Goal: Obtain resource: Download file/media

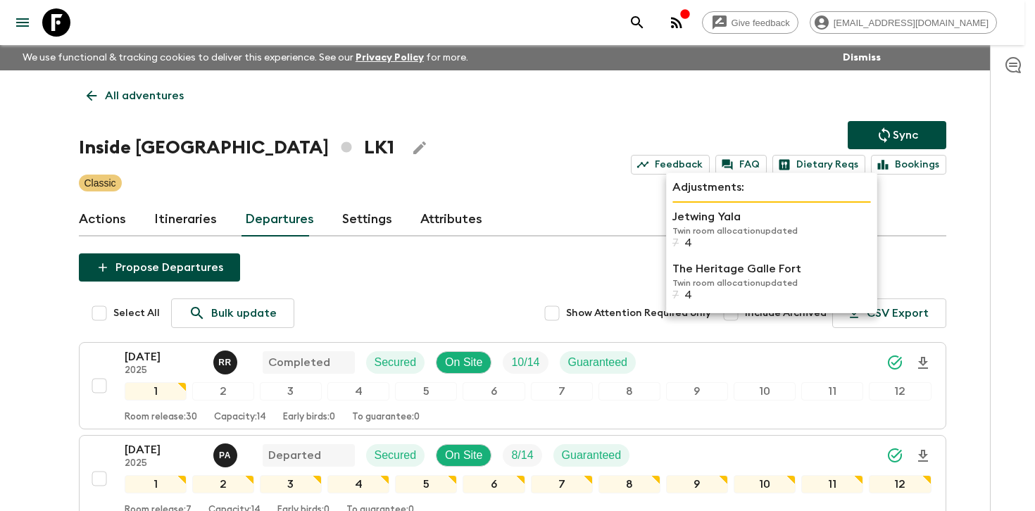
scroll to position [321, 0]
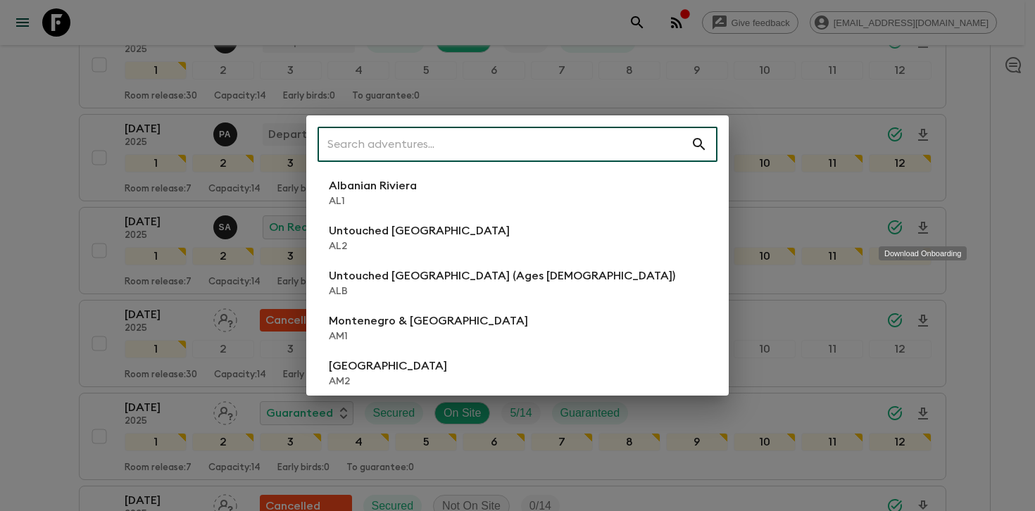
type input "b"
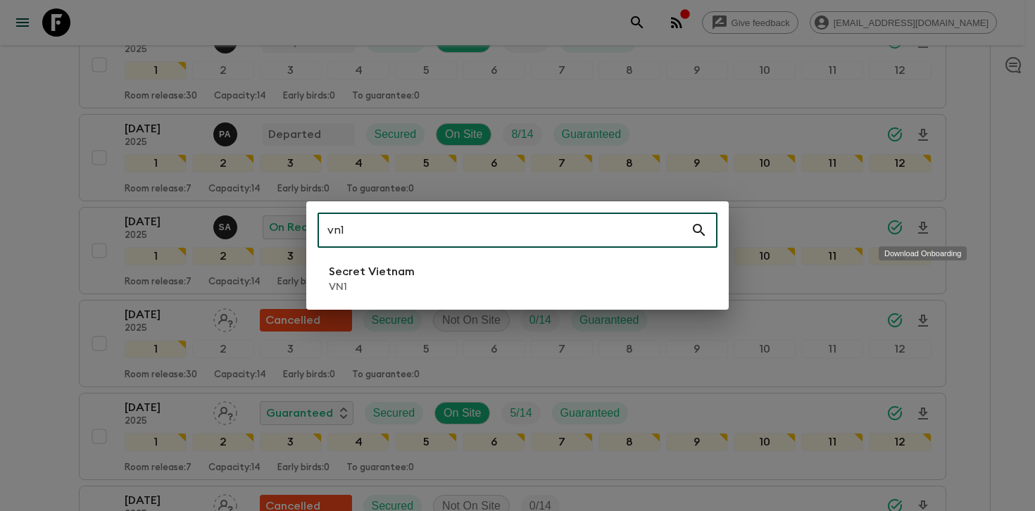
type input "vn1"
click at [403, 270] on p "Secret Vietnam" at bounding box center [372, 271] width 86 height 17
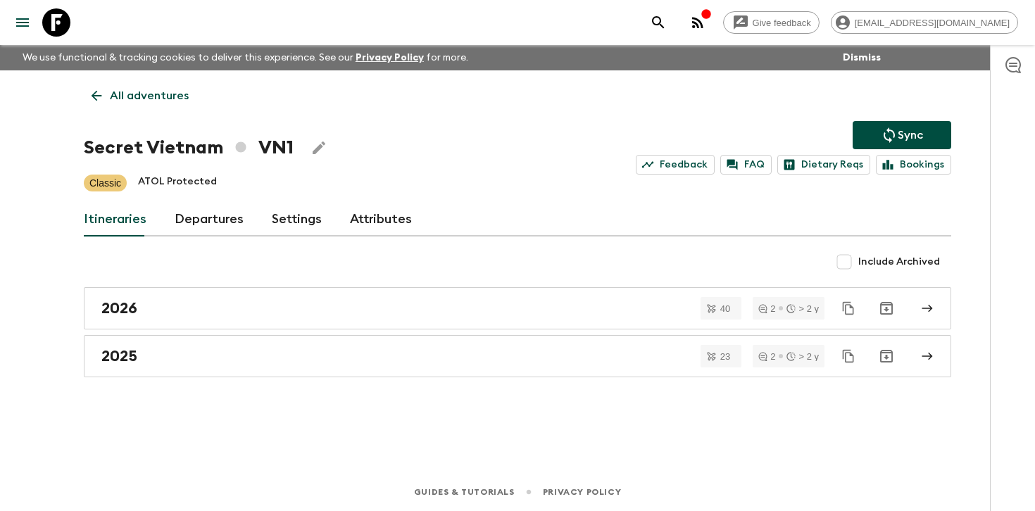
click at [212, 215] on link "Departures" at bounding box center [209, 220] width 69 height 34
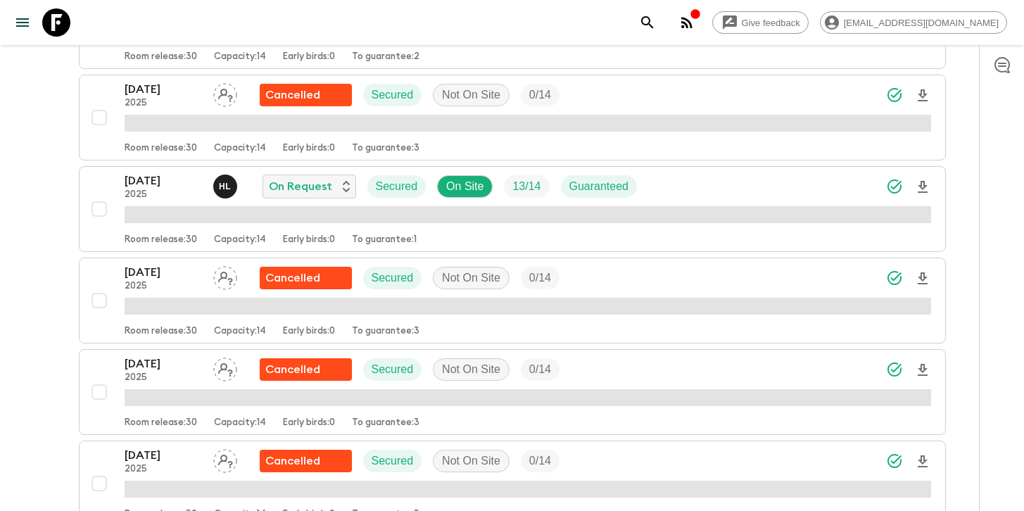
scroll to position [540, 0]
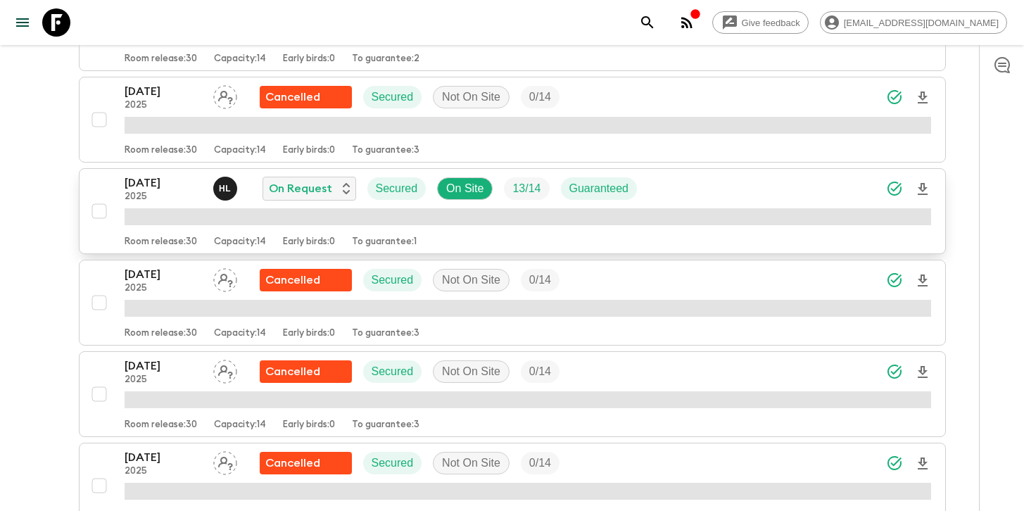
click at [923, 177] on span "button" at bounding box center [922, 188] width 17 height 27
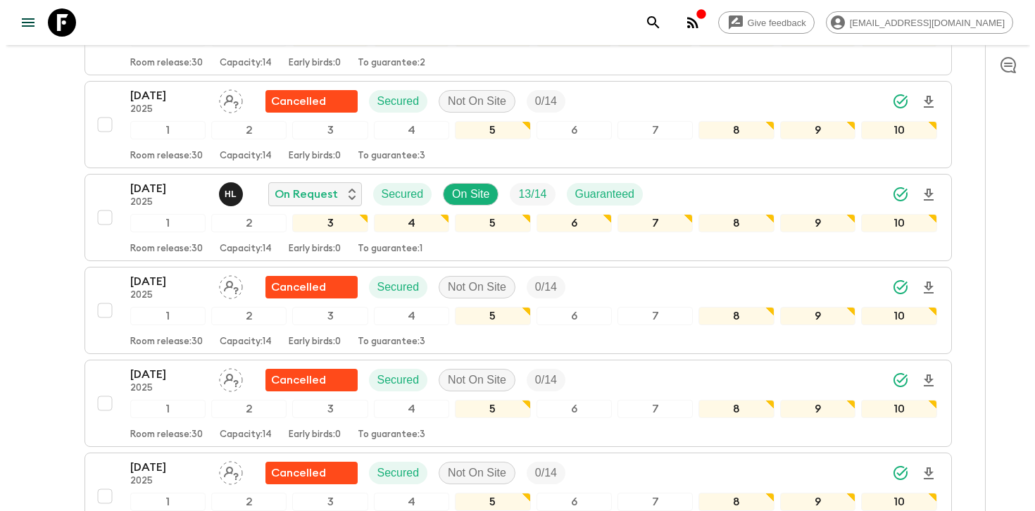
scroll to position [543, 0]
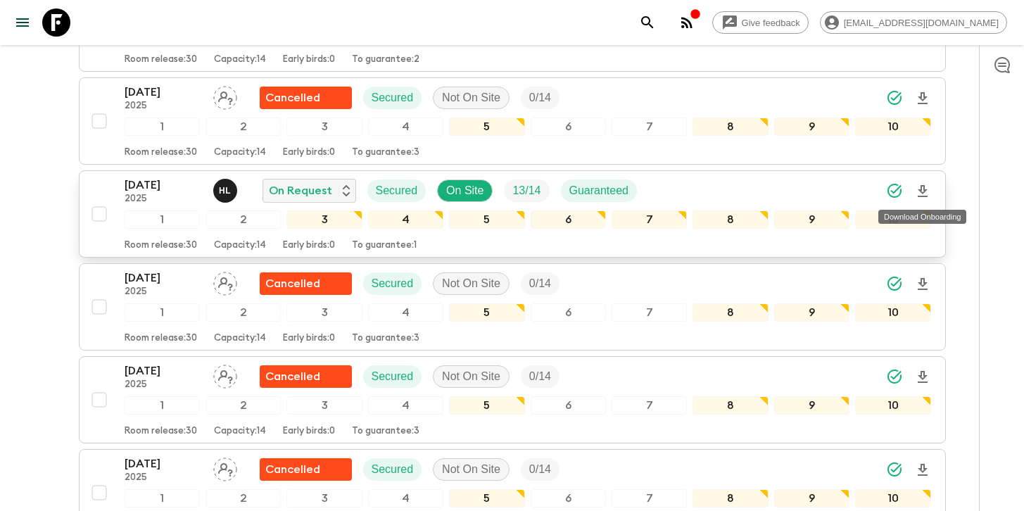
click at [924, 191] on icon "Download Onboarding" at bounding box center [923, 191] width 10 height 12
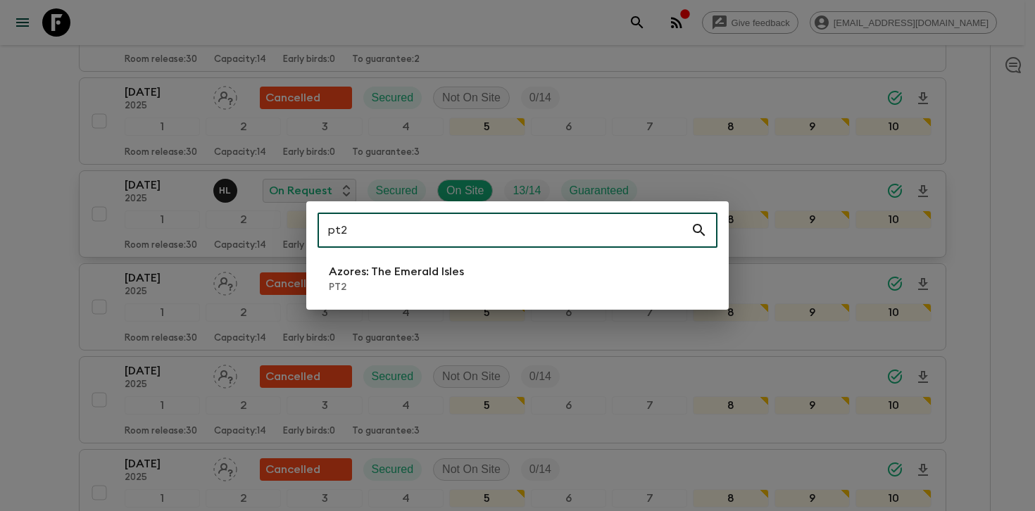
type input "pt2"
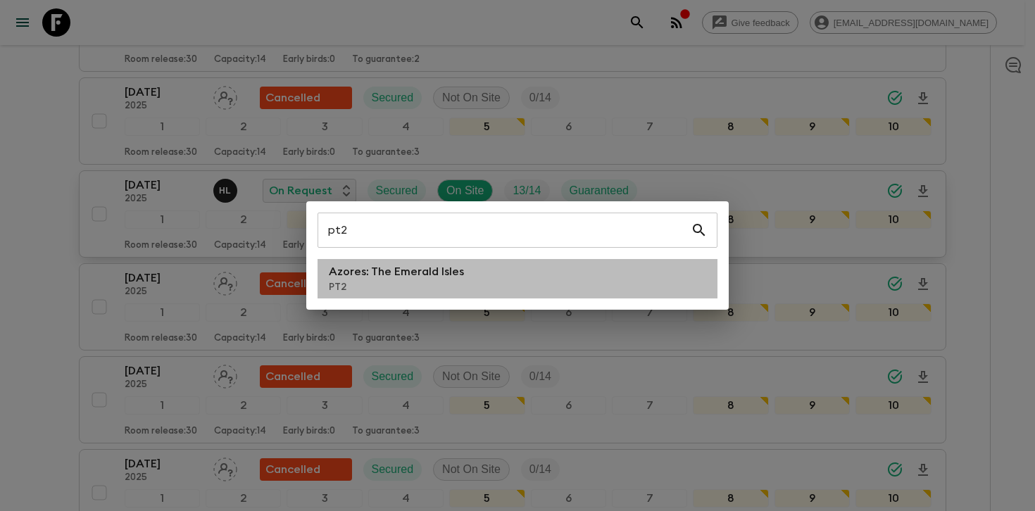
click at [476, 282] on li "Azores: The Emerald Isles PT2" at bounding box center [517, 278] width 400 height 39
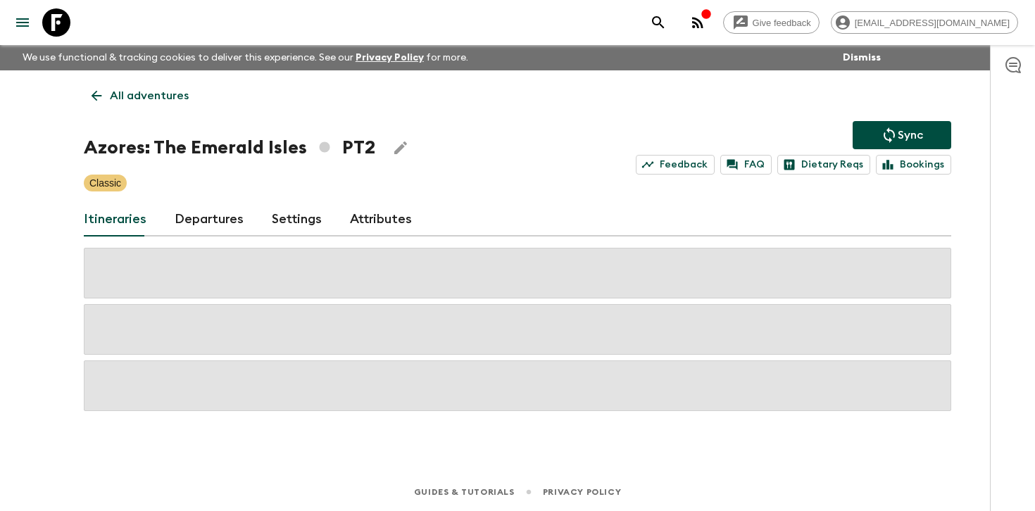
click at [212, 219] on link "Departures" at bounding box center [209, 220] width 69 height 34
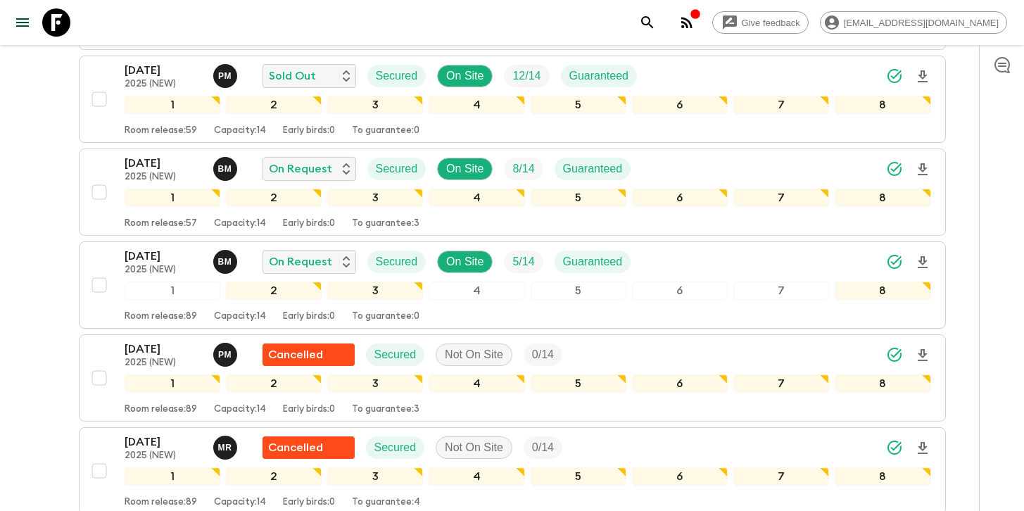
scroll to position [940, 0]
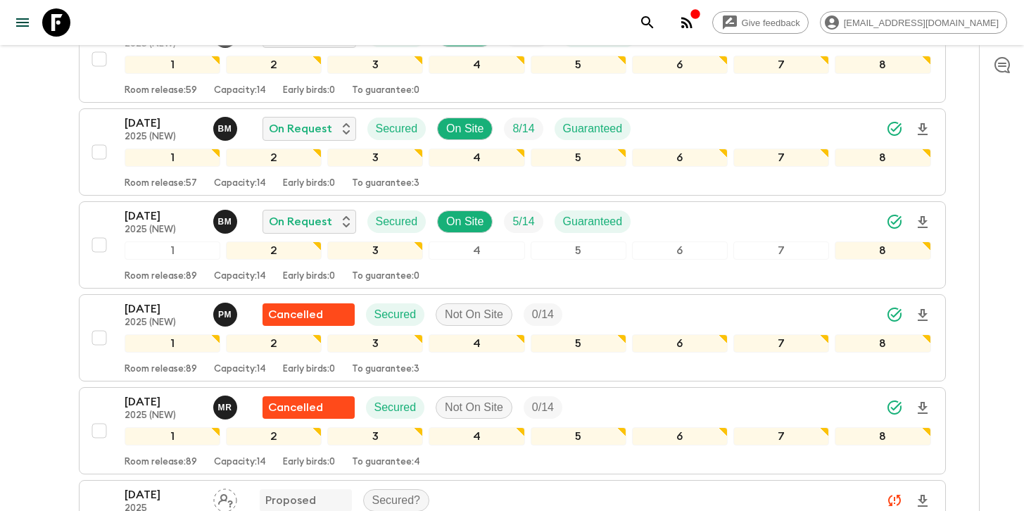
scroll to position [978, 0]
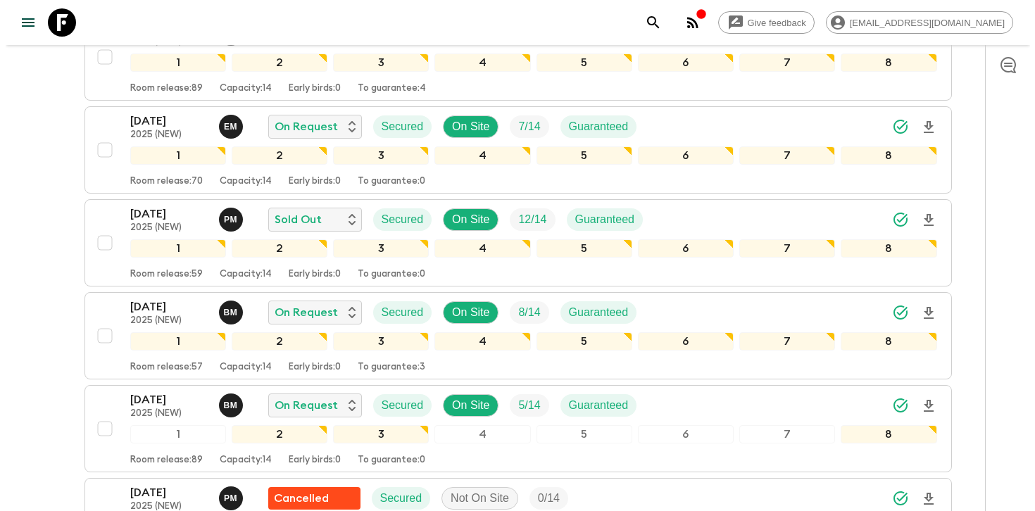
scroll to position [790, 0]
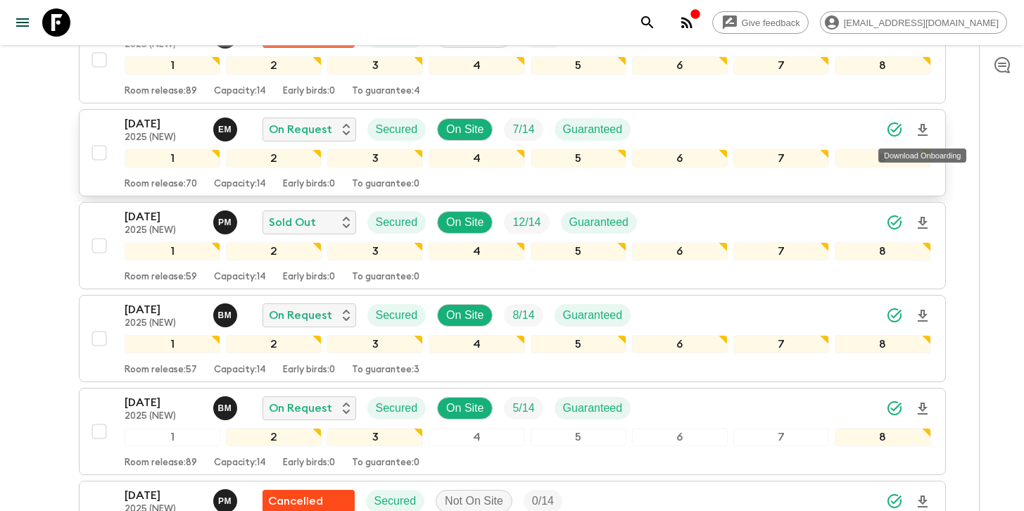
click at [924, 134] on icon "Download Onboarding" at bounding box center [922, 130] width 17 height 17
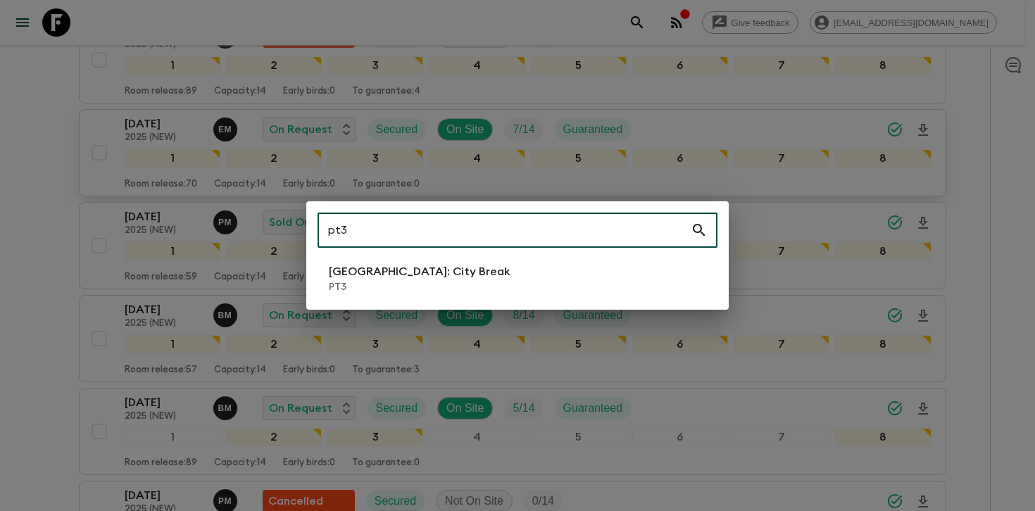
type input "pt3"
click at [442, 265] on li "[GEOGRAPHIC_DATA]: City Break PT3" at bounding box center [517, 278] width 400 height 39
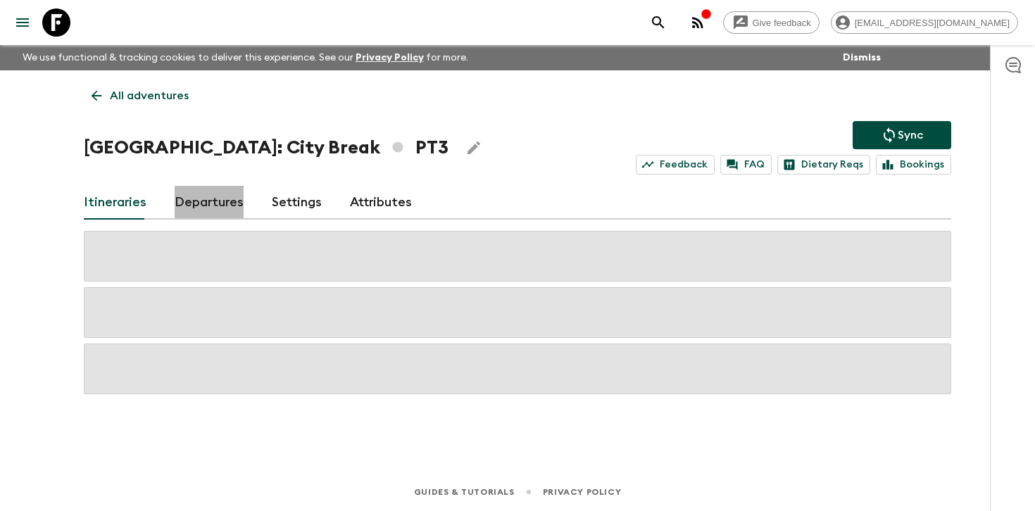
click at [206, 212] on link "Departures" at bounding box center [209, 203] width 69 height 34
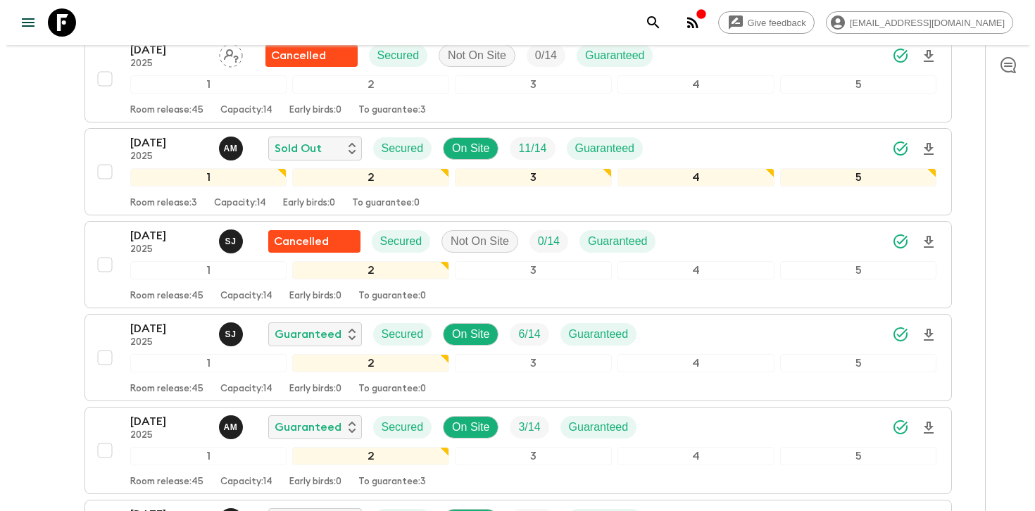
scroll to position [415, 0]
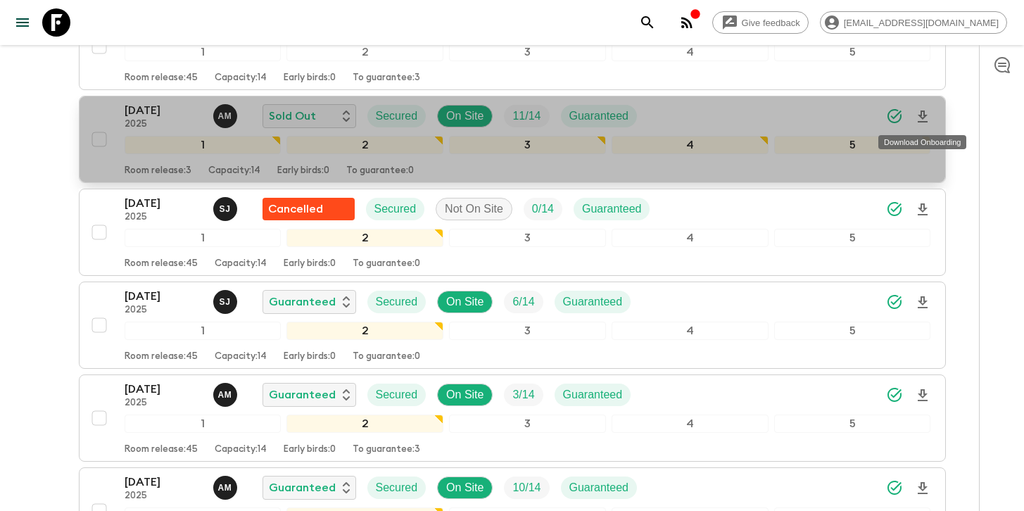
click at [923, 116] on icon "Download Onboarding" at bounding box center [923, 116] width 10 height 12
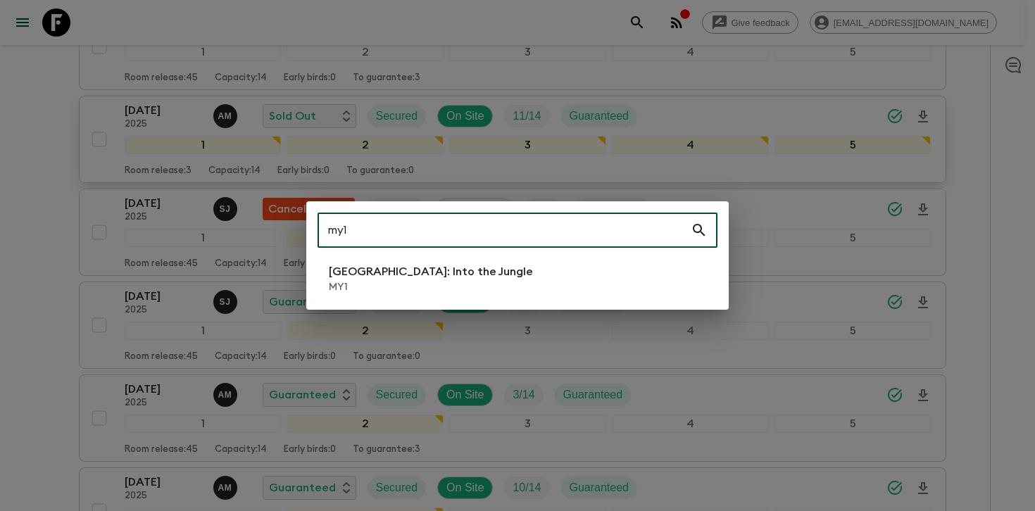
type input "my1"
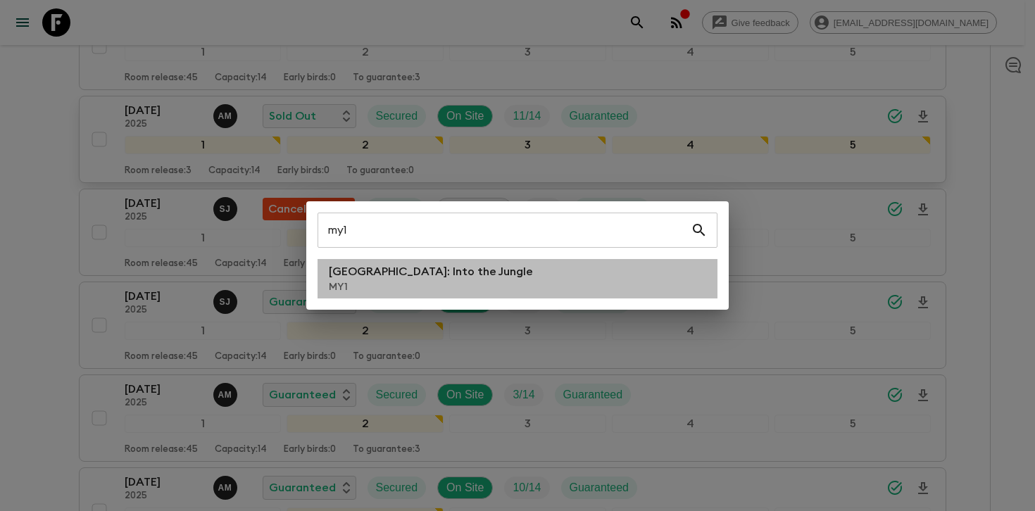
click at [457, 278] on li "[GEOGRAPHIC_DATA]: Into the Jungle MY1" at bounding box center [517, 278] width 400 height 39
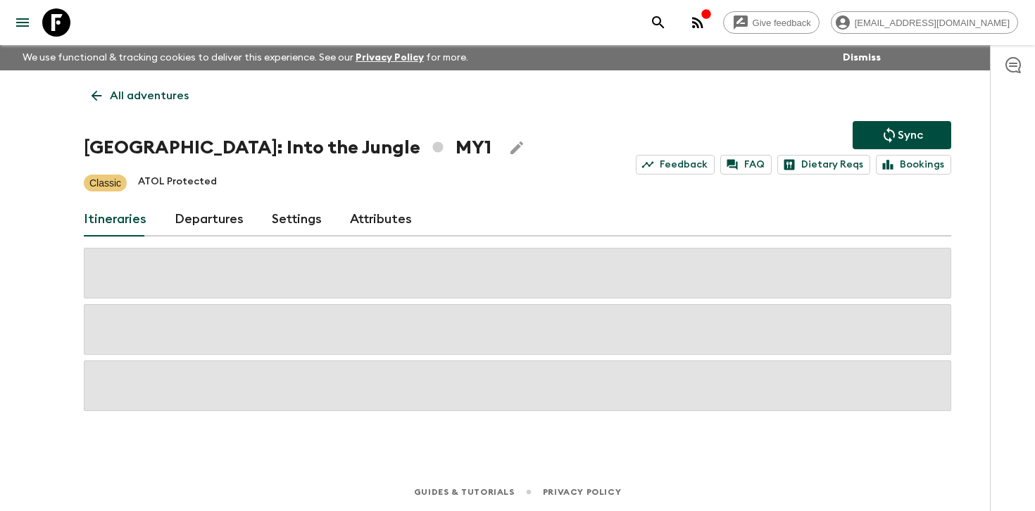
click at [229, 213] on link "Departures" at bounding box center [209, 220] width 69 height 34
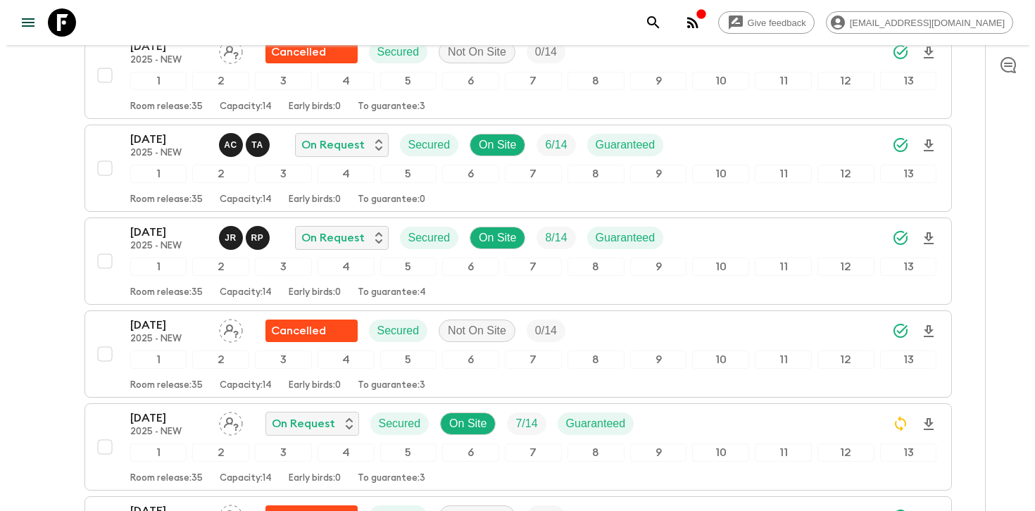
scroll to position [1794, 0]
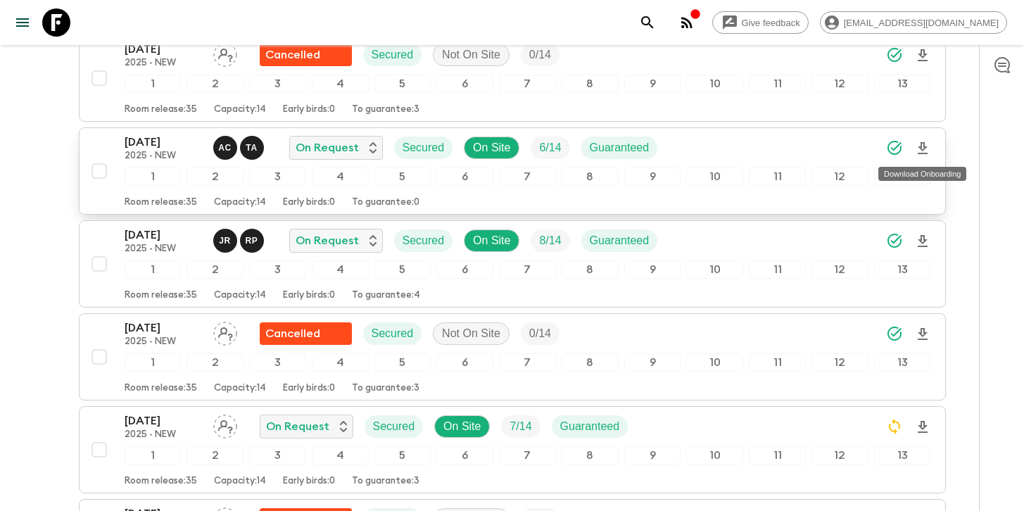
click at [925, 149] on icon "Download Onboarding" at bounding box center [922, 148] width 17 height 17
click at [924, 240] on icon "Download Onboarding" at bounding box center [923, 241] width 10 height 12
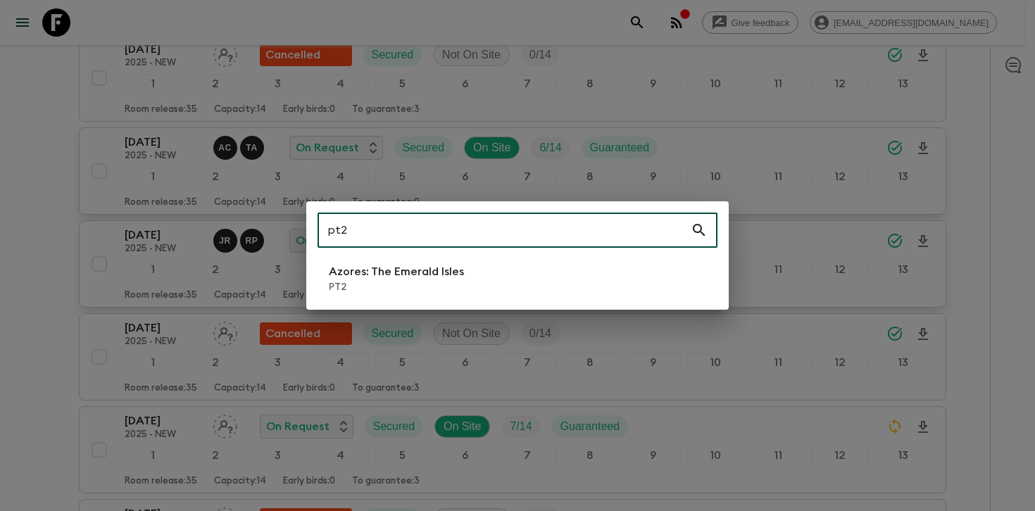
type input "pt2"
click at [446, 282] on p "PT2" at bounding box center [396, 287] width 135 height 14
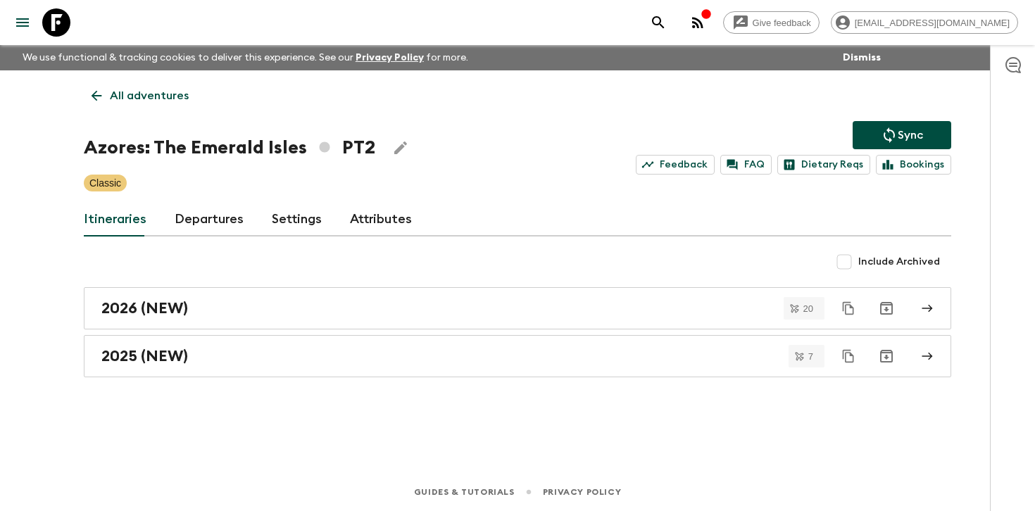
click at [192, 225] on link "Departures" at bounding box center [209, 220] width 69 height 34
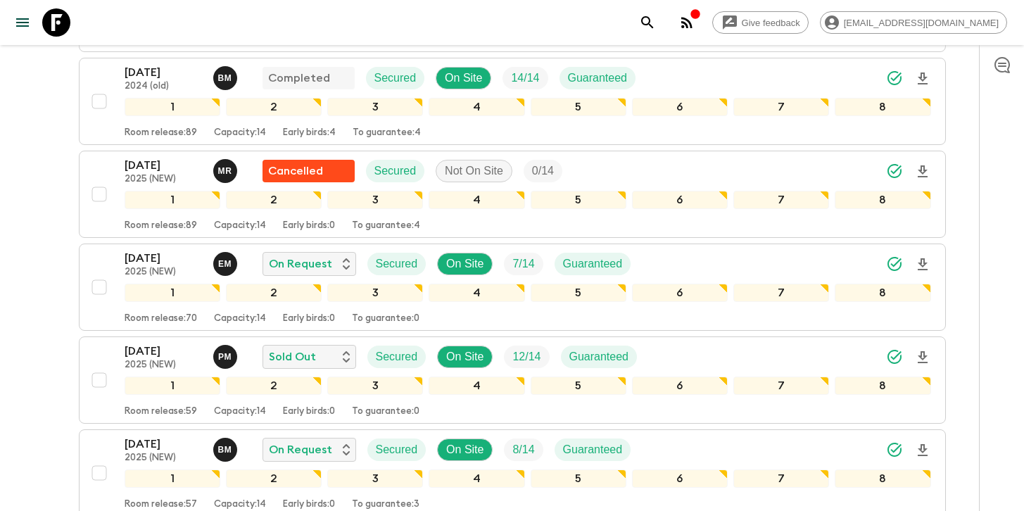
scroll to position [658, 0]
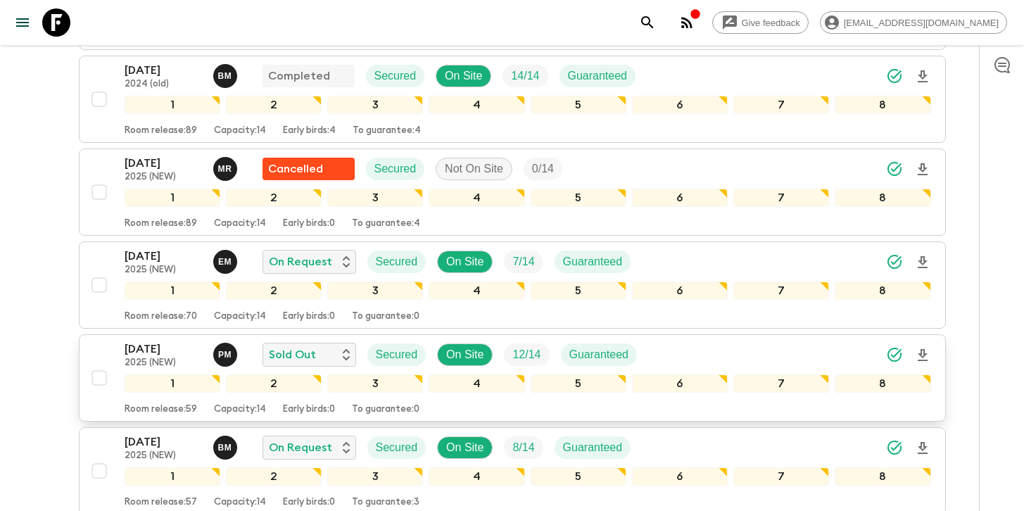
click at [923, 351] on icon "Download Onboarding" at bounding box center [922, 355] width 17 height 17
